Goal: Task Accomplishment & Management: Complete application form

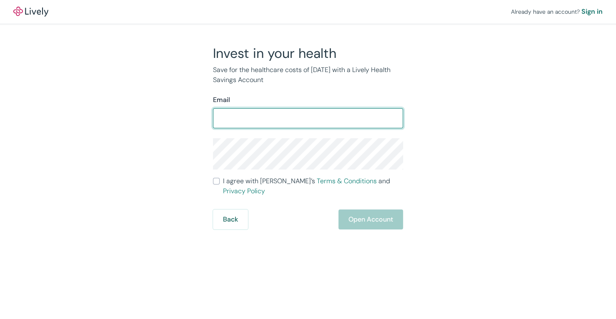
click at [270, 112] on input "Email" at bounding box center [308, 118] width 190 height 17
type input "[PERSON_NAME][EMAIL_ADDRESS][DOMAIN_NAME]"
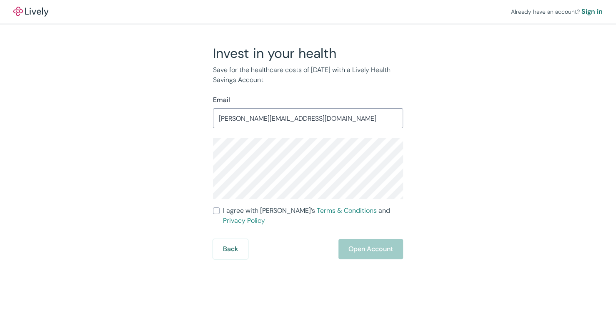
click at [217, 212] on input "I agree with Lively’s Terms & Conditions and Privacy Policy" at bounding box center [216, 211] width 7 height 7
checkbox input "true"
click at [374, 242] on button "Open Account" at bounding box center [370, 249] width 65 height 20
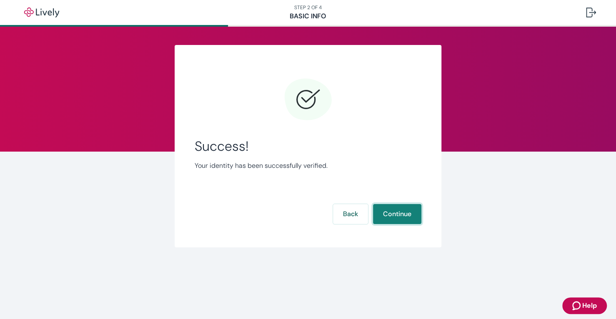
click at [393, 215] on button "Continue" at bounding box center [397, 214] width 48 height 20
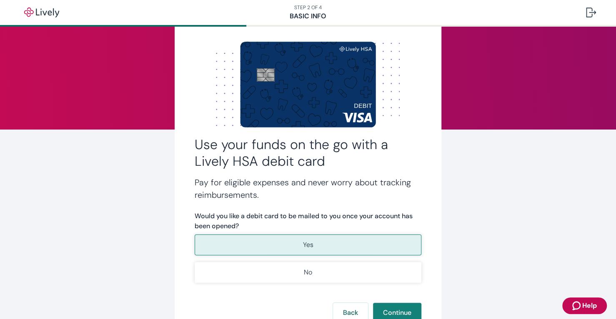
scroll to position [42, 0]
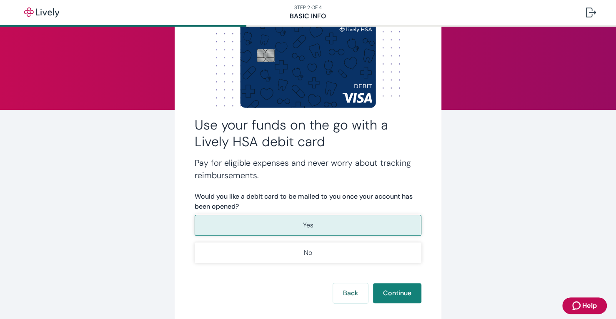
click at [322, 228] on button "Yes" at bounding box center [308, 225] width 227 height 21
click at [400, 293] on button "Continue" at bounding box center [397, 293] width 48 height 20
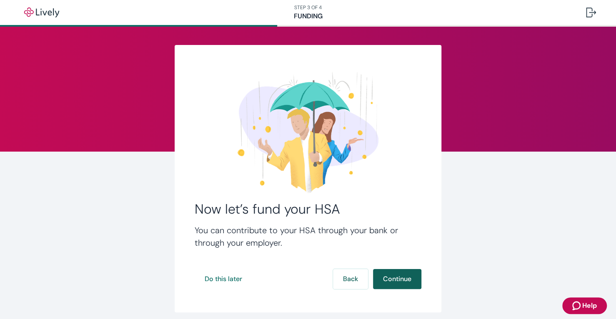
click at [399, 278] on button "Continue" at bounding box center [397, 279] width 48 height 20
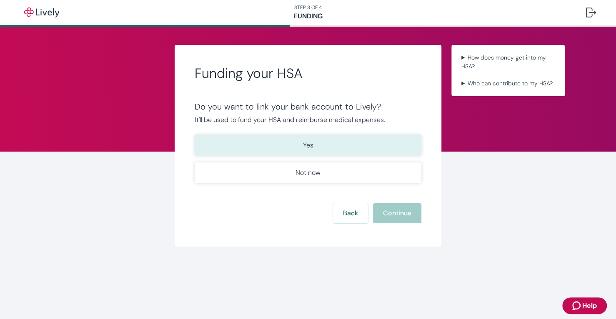
click at [306, 143] on p "Yes" at bounding box center [308, 145] width 10 height 10
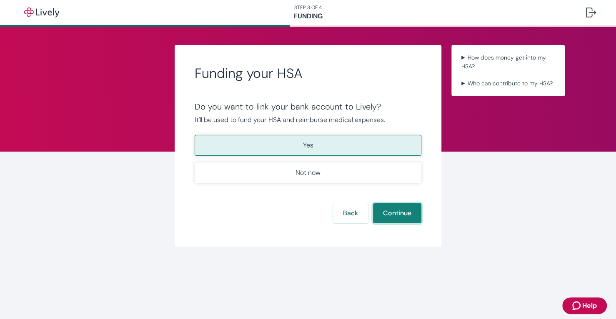
click at [404, 212] on button "Continue" at bounding box center [397, 213] width 48 height 20
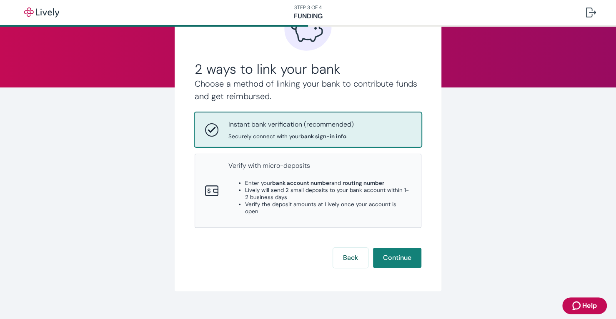
scroll to position [68, 0]
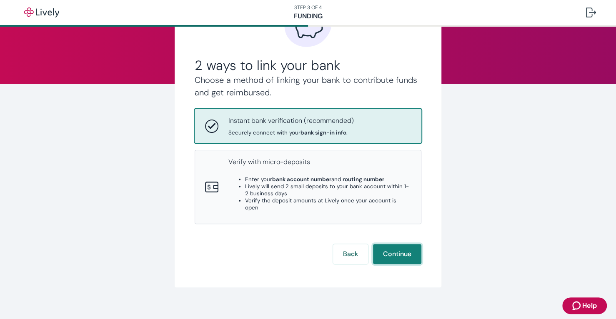
click at [390, 247] on button "Continue" at bounding box center [397, 254] width 48 height 20
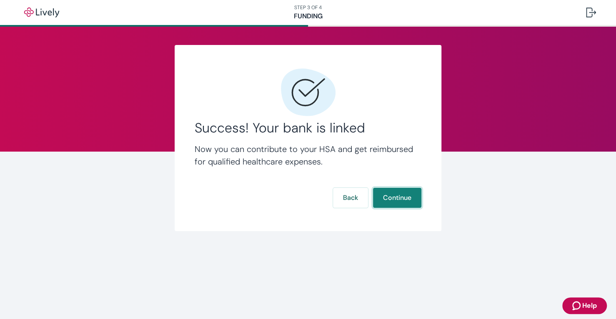
click at [396, 195] on button "Continue" at bounding box center [397, 198] width 48 height 20
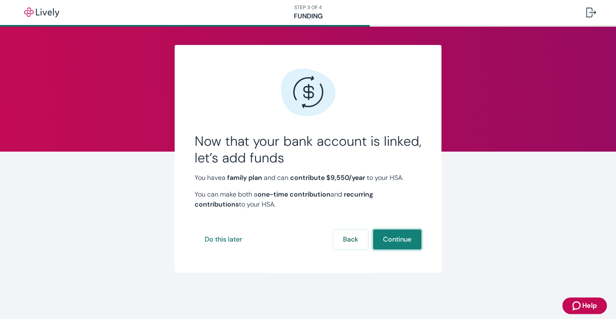
click at [399, 242] on button "Continue" at bounding box center [397, 240] width 48 height 20
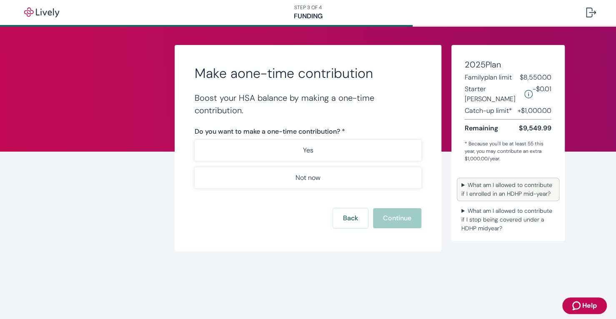
click at [470, 179] on summary "What am I allowed to contribute if I enrolled in an HDHP mid-year?" at bounding box center [508, 189] width 100 height 21
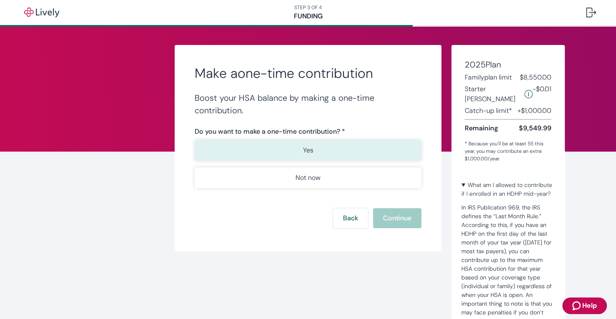
click at [307, 148] on p "Yes" at bounding box center [308, 150] width 10 height 10
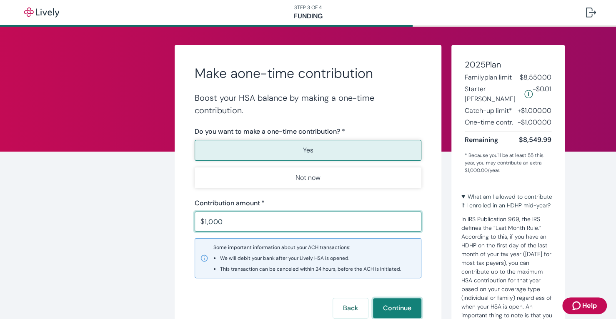
type input "1,000.00"
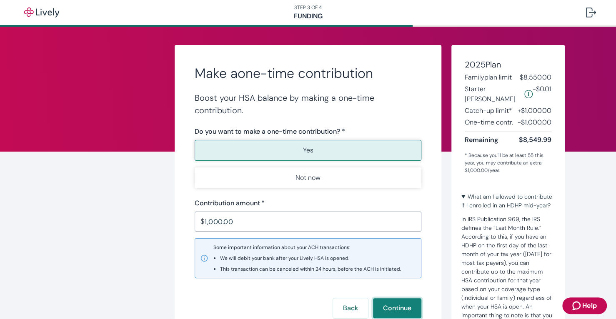
click at [395, 304] on button "Continue" at bounding box center [397, 308] width 48 height 20
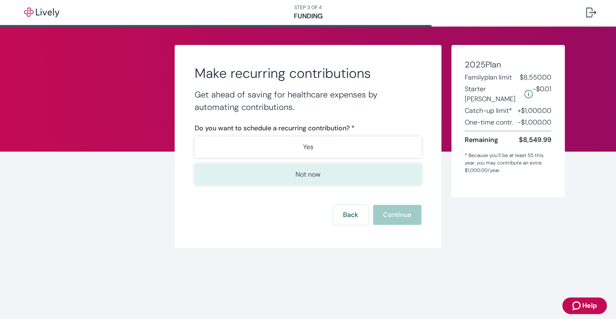
click at [311, 176] on p "Not now" at bounding box center [308, 175] width 25 height 10
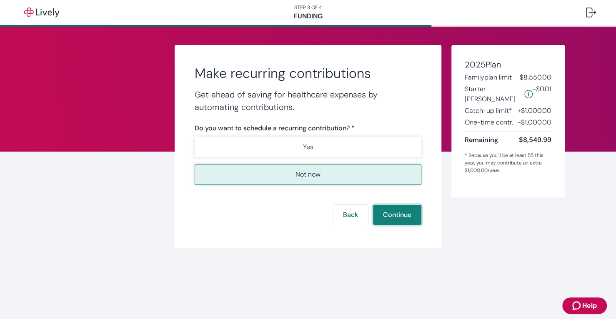
click at [401, 221] on button "Continue" at bounding box center [397, 215] width 48 height 20
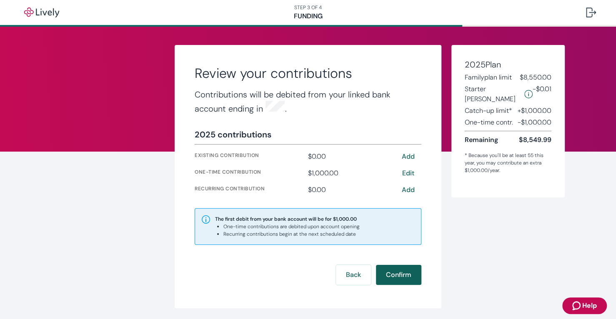
click at [399, 278] on button "Confirm" at bounding box center [398, 275] width 45 height 20
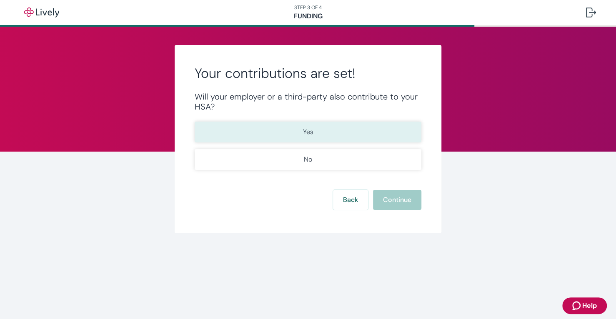
click at [308, 132] on p "Yes" at bounding box center [308, 132] width 10 height 10
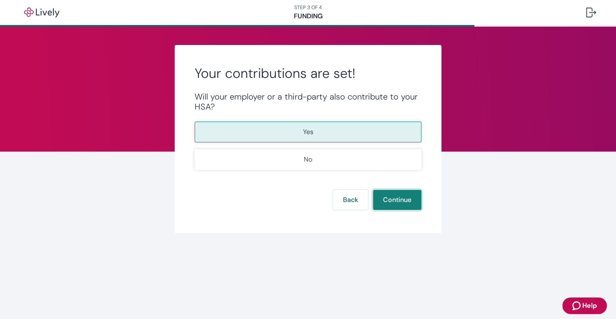
click at [404, 206] on button "Continue" at bounding box center [397, 200] width 48 height 20
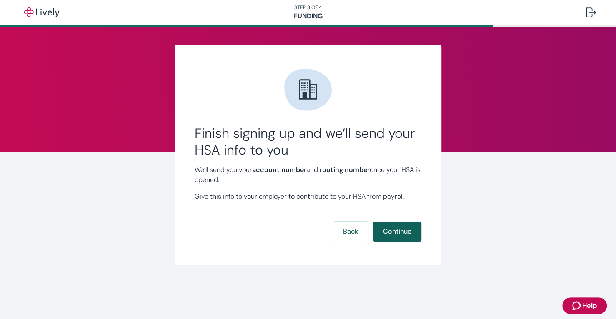
click at [390, 233] on button "Continue" at bounding box center [397, 232] width 48 height 20
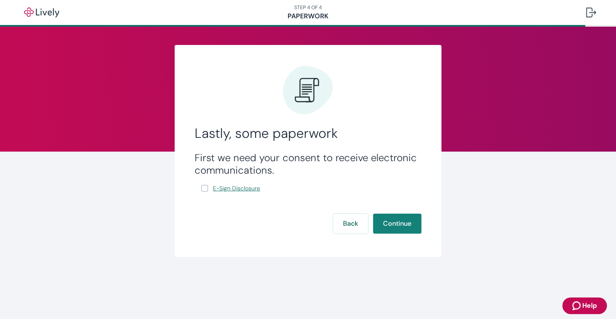
drag, startPoint x: 203, startPoint y: 189, endPoint x: 210, endPoint y: 189, distance: 6.3
click at [207, 189] on input "E-Sign Disclosure" at bounding box center [204, 188] width 7 height 7
checkbox input "true"
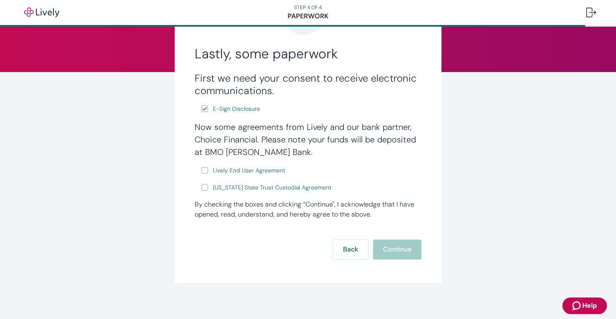
scroll to position [83, 0]
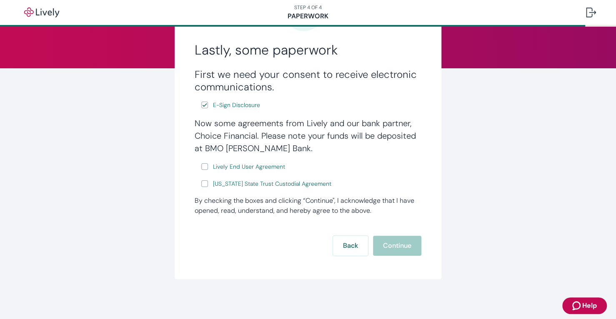
click at [203, 168] on input "Lively End User Agreement" at bounding box center [204, 166] width 7 height 7
checkbox input "true"
click at [201, 186] on input "Wyoming State Trust Custodial Agreement" at bounding box center [204, 183] width 7 height 7
checkbox input "true"
click at [389, 250] on button "Continue" at bounding box center [397, 246] width 48 height 20
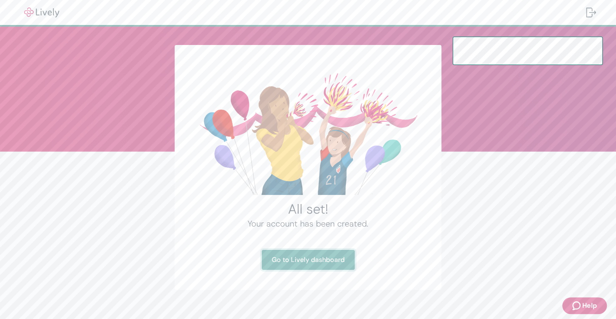
click at [299, 264] on link "Go to Lively dashboard" at bounding box center [308, 260] width 93 height 20
